Goal: Check status: Check status

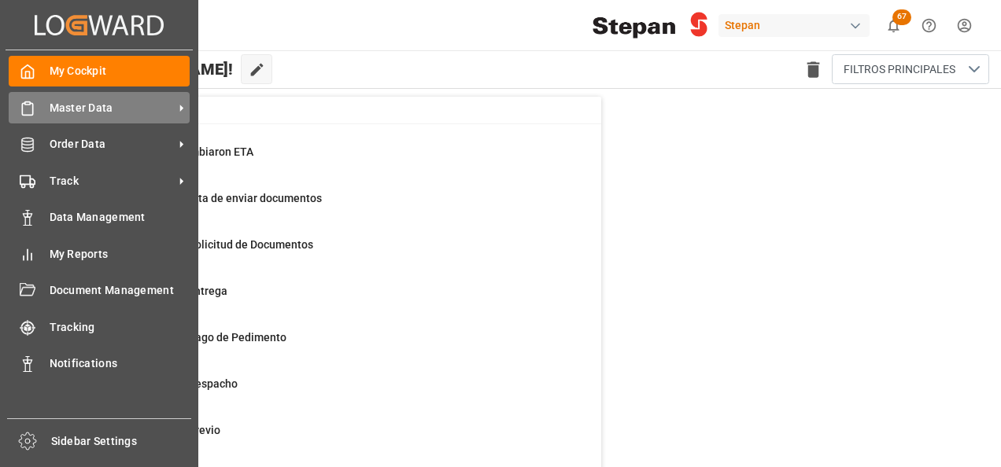
click at [79, 105] on span "Master Data" at bounding box center [112, 108] width 124 height 17
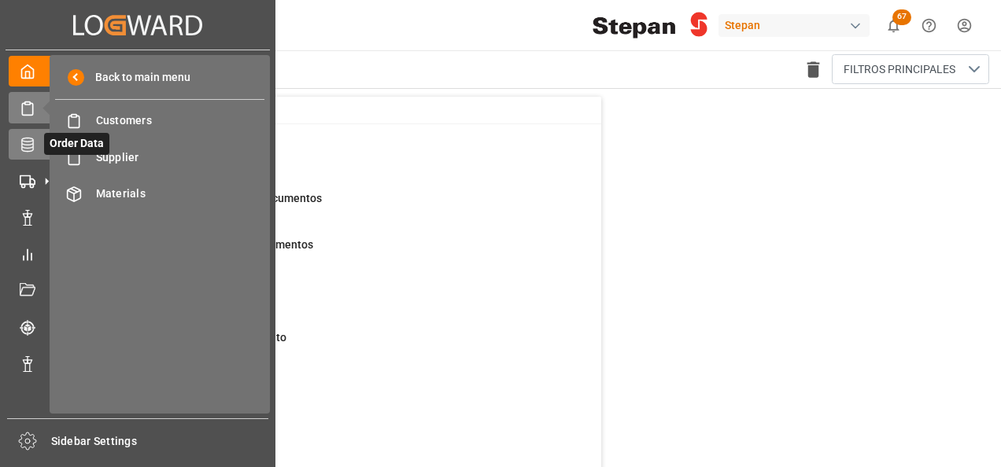
click at [42, 153] on div "Order Data Order Data" at bounding box center [138, 144] width 258 height 31
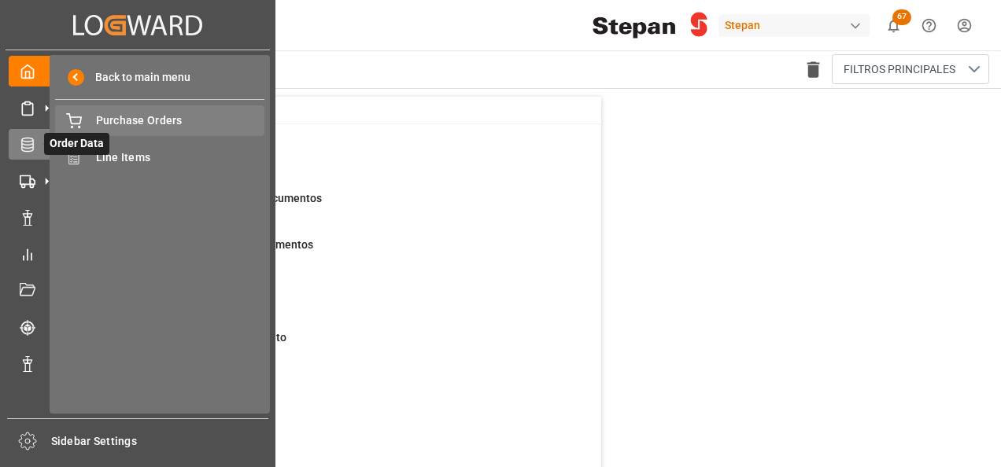
click at [138, 124] on span "Purchase Orders" at bounding box center [180, 120] width 169 height 17
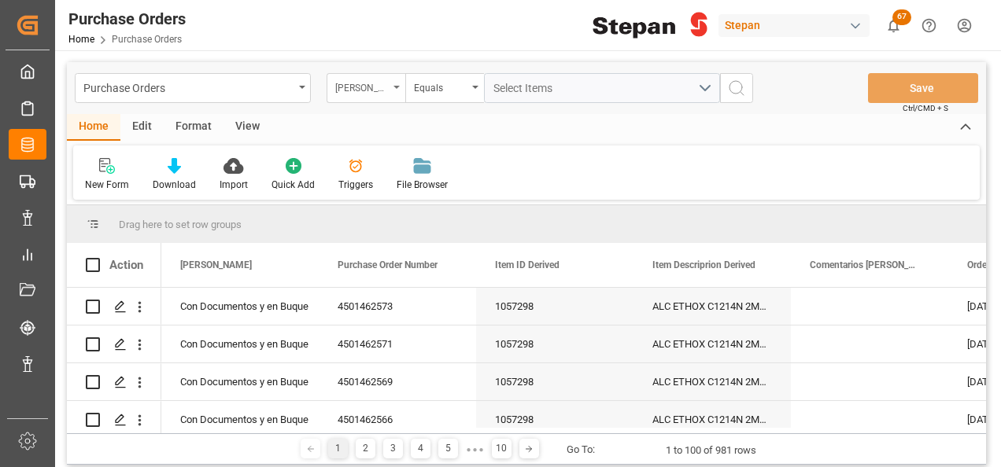
click at [390, 80] on div "[PERSON_NAME]" at bounding box center [365, 88] width 79 height 30
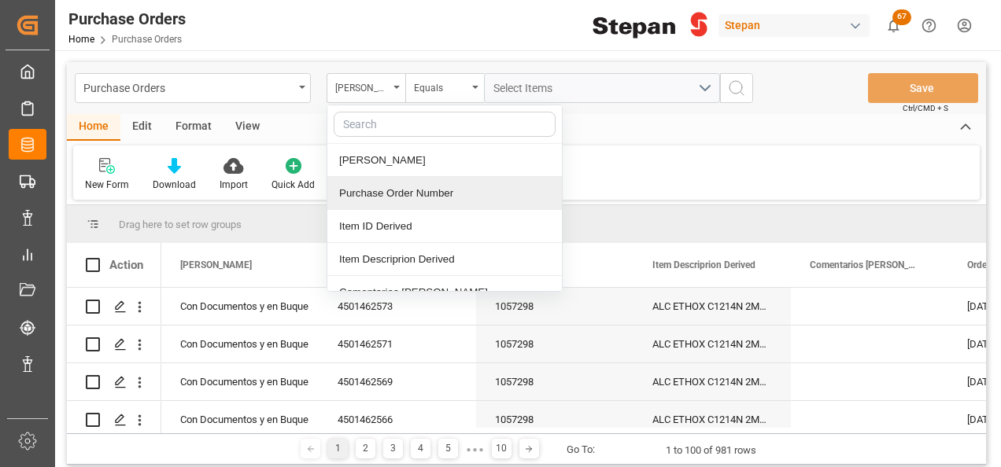
click at [385, 194] on div "Purchase Order Number" at bounding box center [444, 193] width 234 height 33
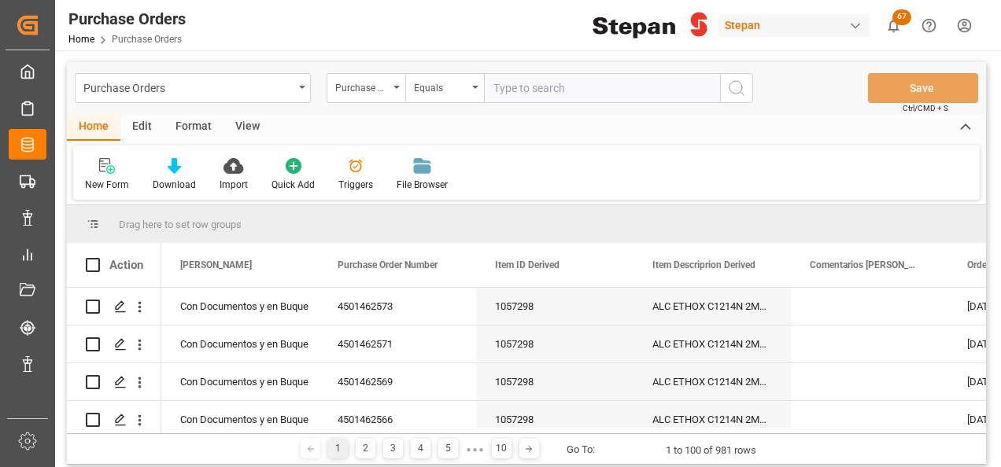
click at [518, 100] on input "text" at bounding box center [602, 88] width 236 height 30
type input "4501482758"
click at [730, 84] on icon "search button" at bounding box center [736, 88] width 19 height 19
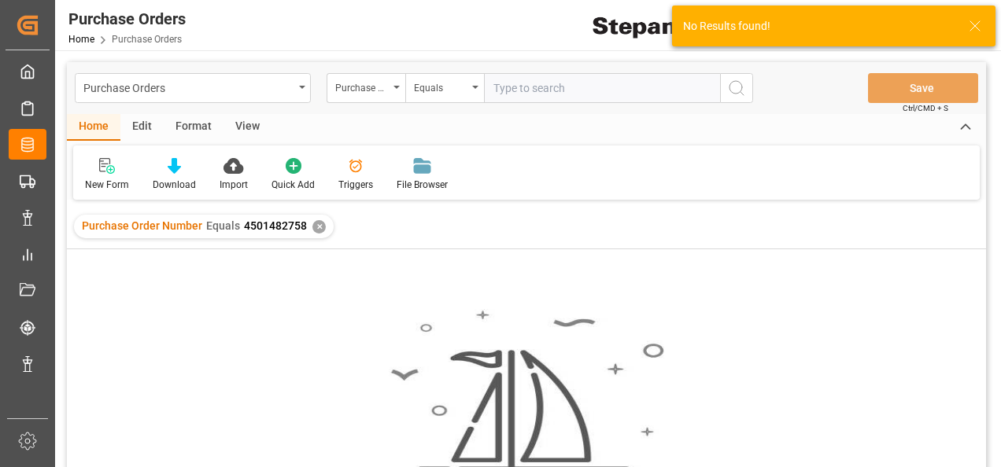
click at [295, 228] on span "4501482758" at bounding box center [275, 225] width 63 height 13
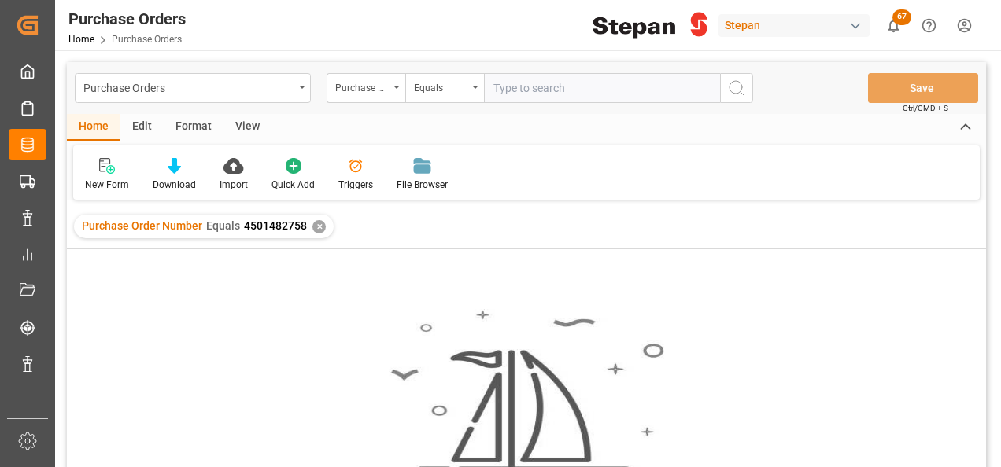
click at [314, 220] on div "✕" at bounding box center [318, 226] width 13 height 13
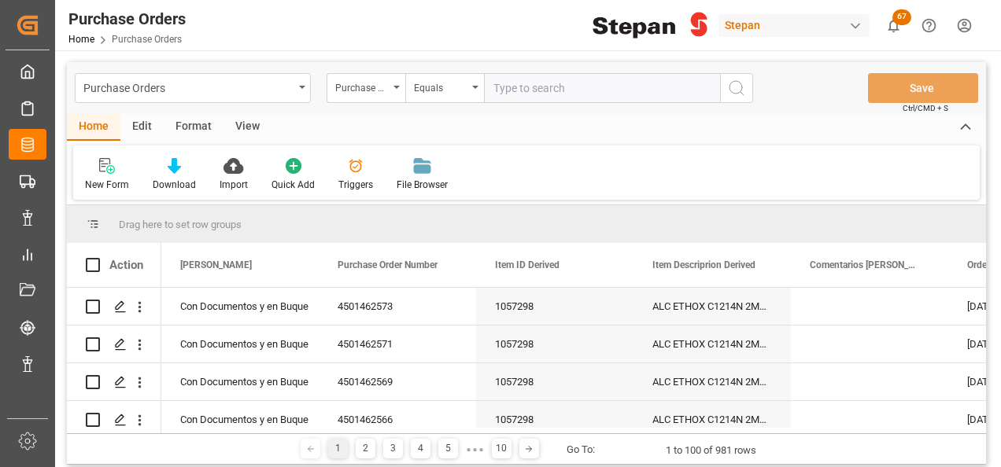
click at [516, 86] on input "text" at bounding box center [602, 88] width 236 height 30
paste input "4501482758"
click at [489, 87] on input "4501482758" at bounding box center [602, 88] width 236 height 30
type input "4501482758"
click at [743, 85] on icon "search button" at bounding box center [736, 88] width 19 height 19
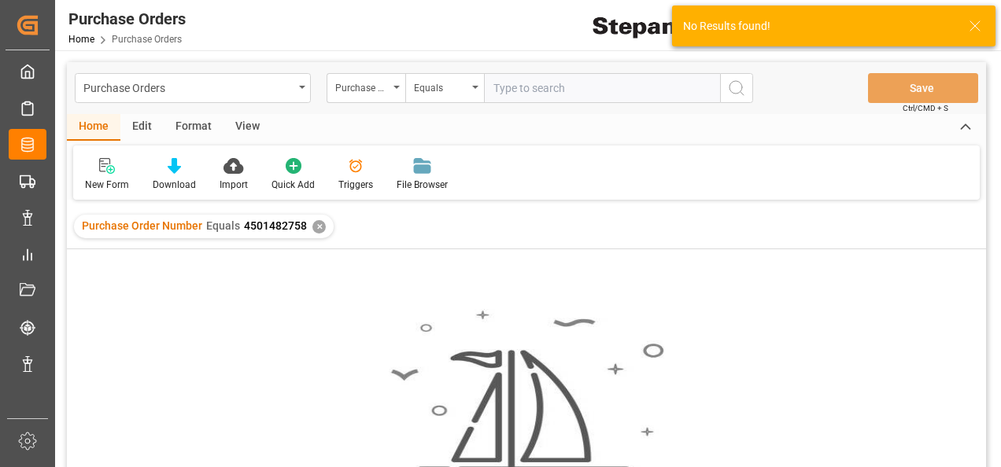
click at [318, 230] on div "✕" at bounding box center [318, 226] width 13 height 13
